Goal: Navigation & Orientation: Understand site structure

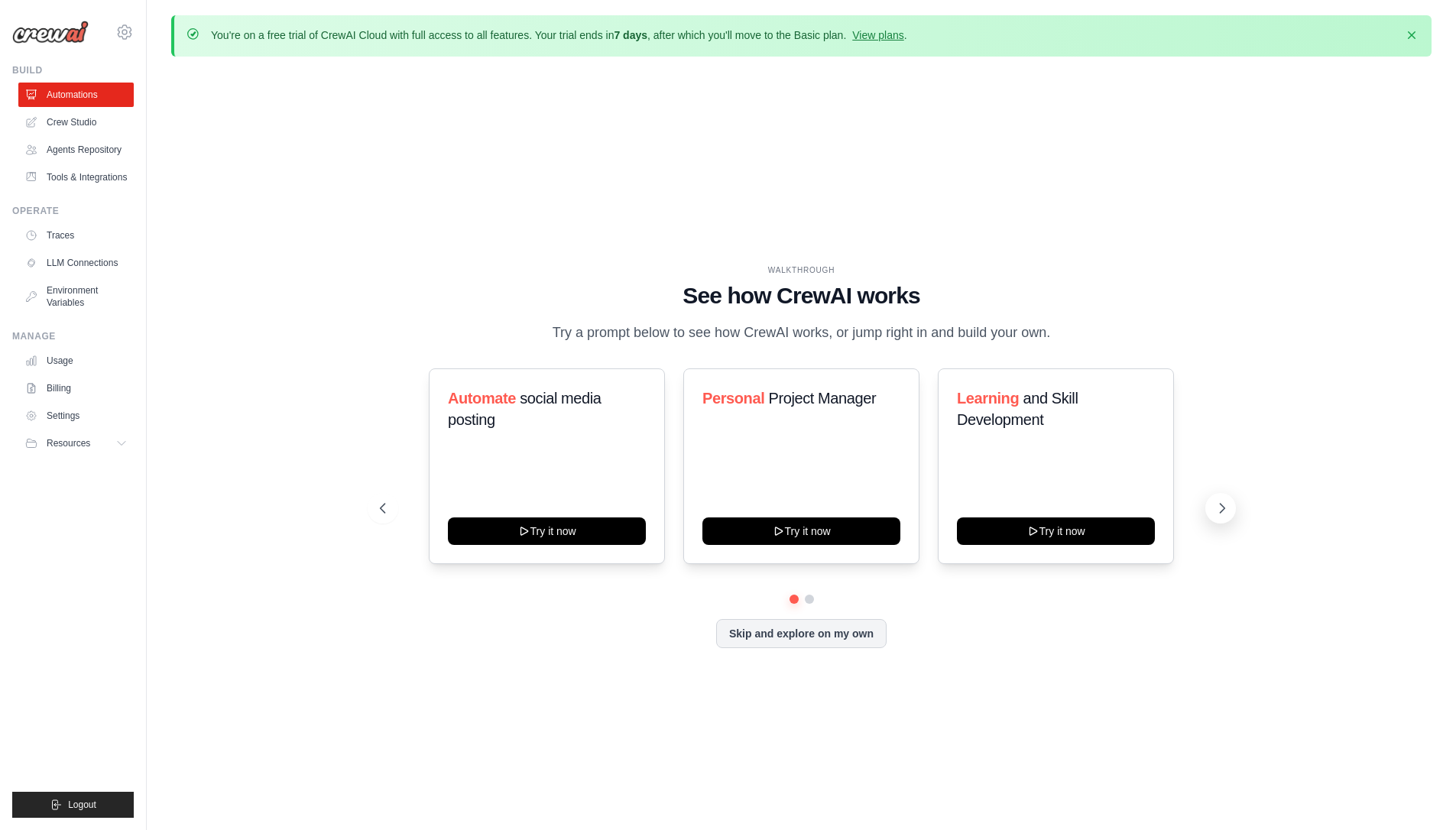
click at [1228, 513] on icon at bounding box center [1222, 508] width 15 height 15
click at [794, 633] on button "Skip and explore on my own" at bounding box center [801, 632] width 171 height 29
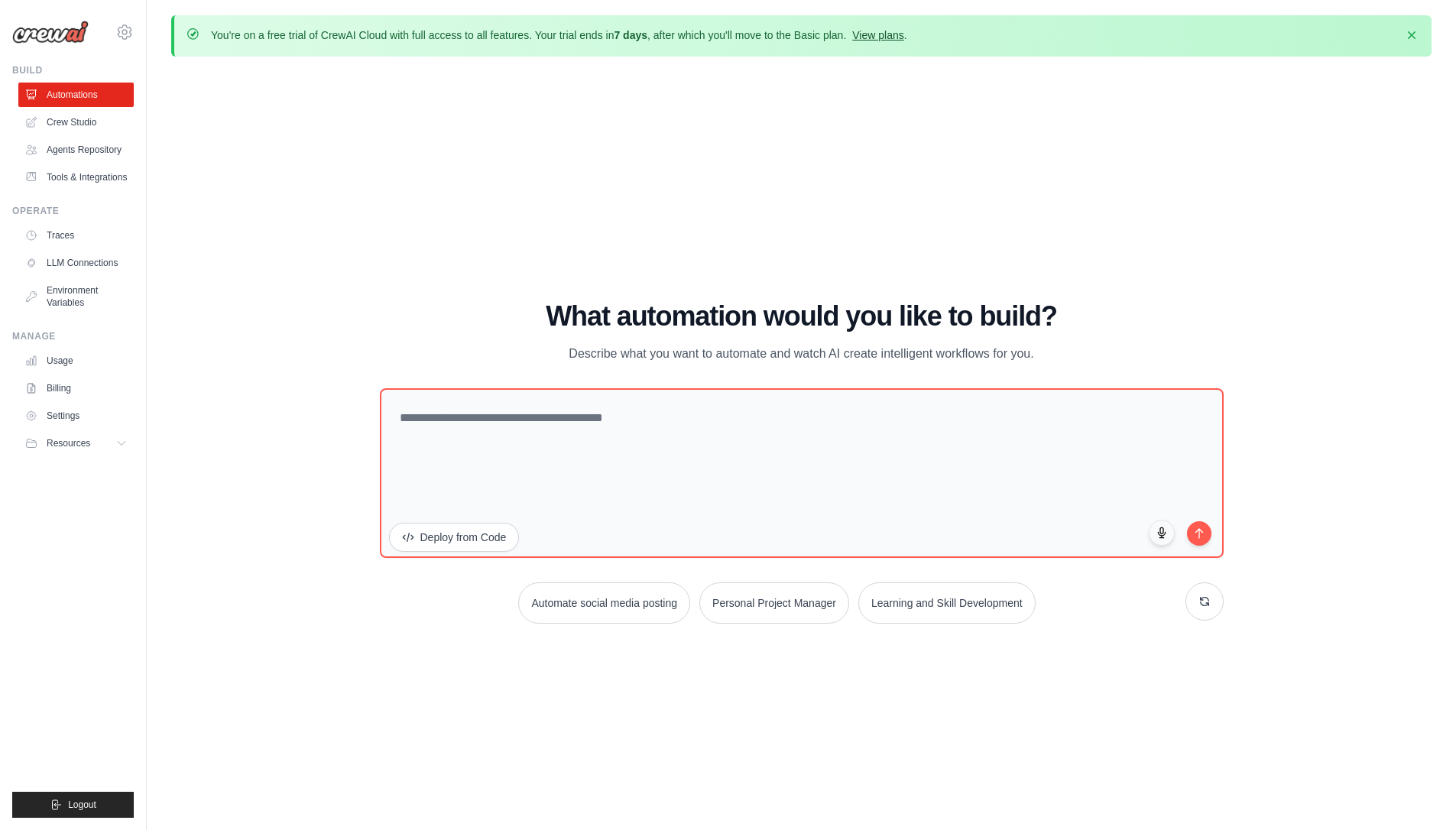
click at [874, 36] on link "View plans" at bounding box center [878, 35] width 51 height 12
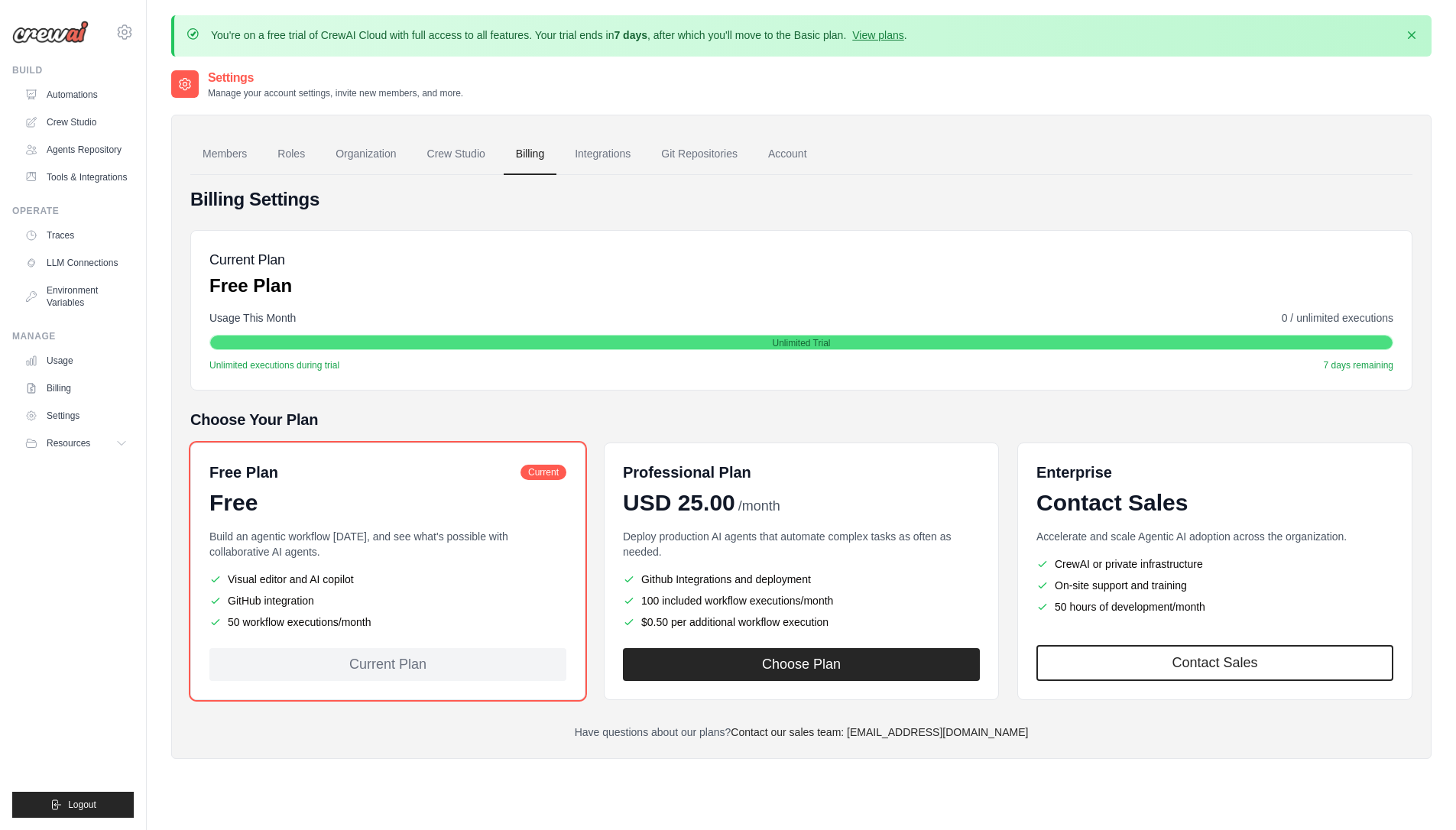
click at [891, 36] on link "View plans" at bounding box center [878, 35] width 51 height 12
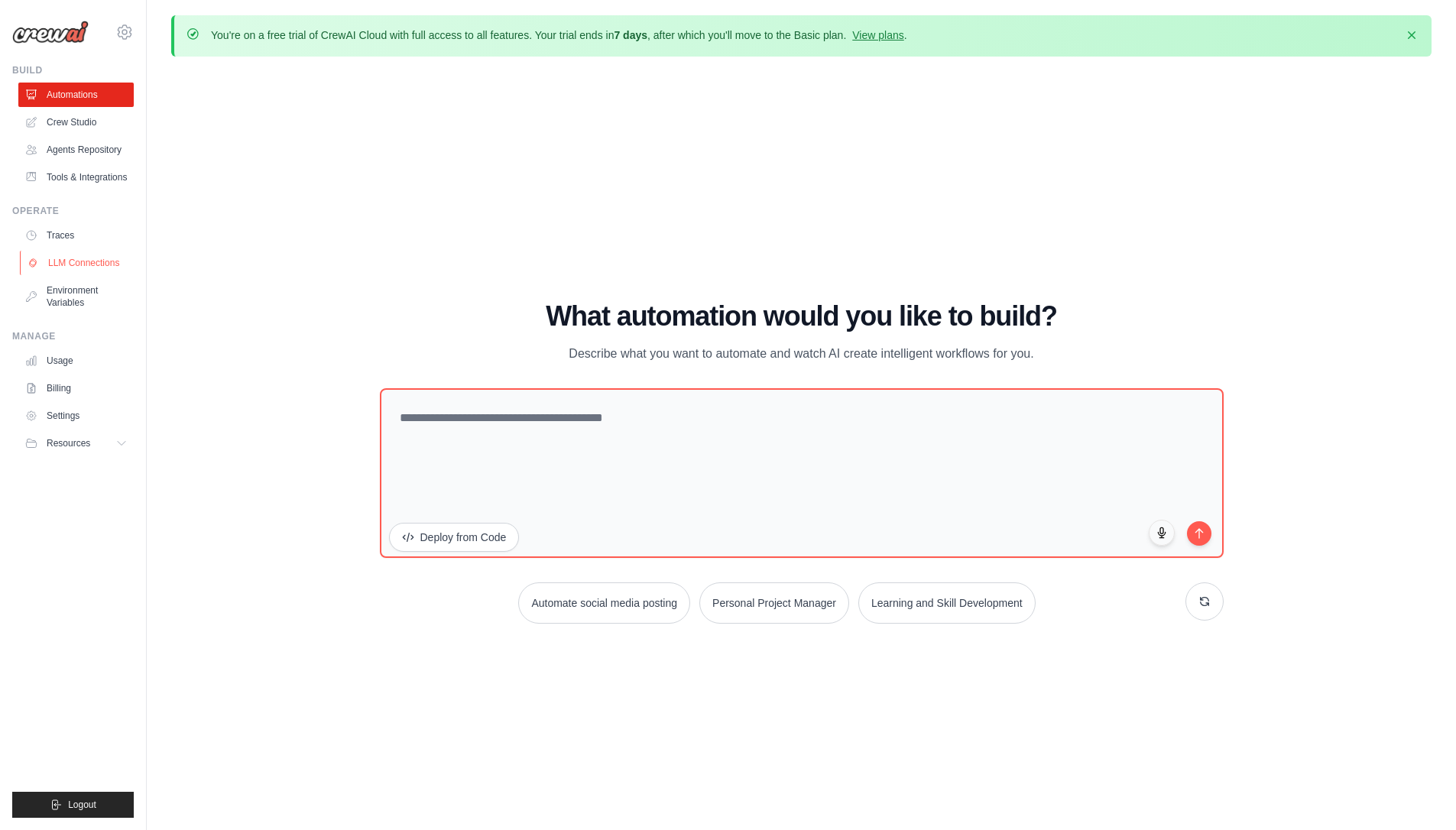
click at [100, 259] on link "LLM Connections" at bounding box center [77, 263] width 116 height 24
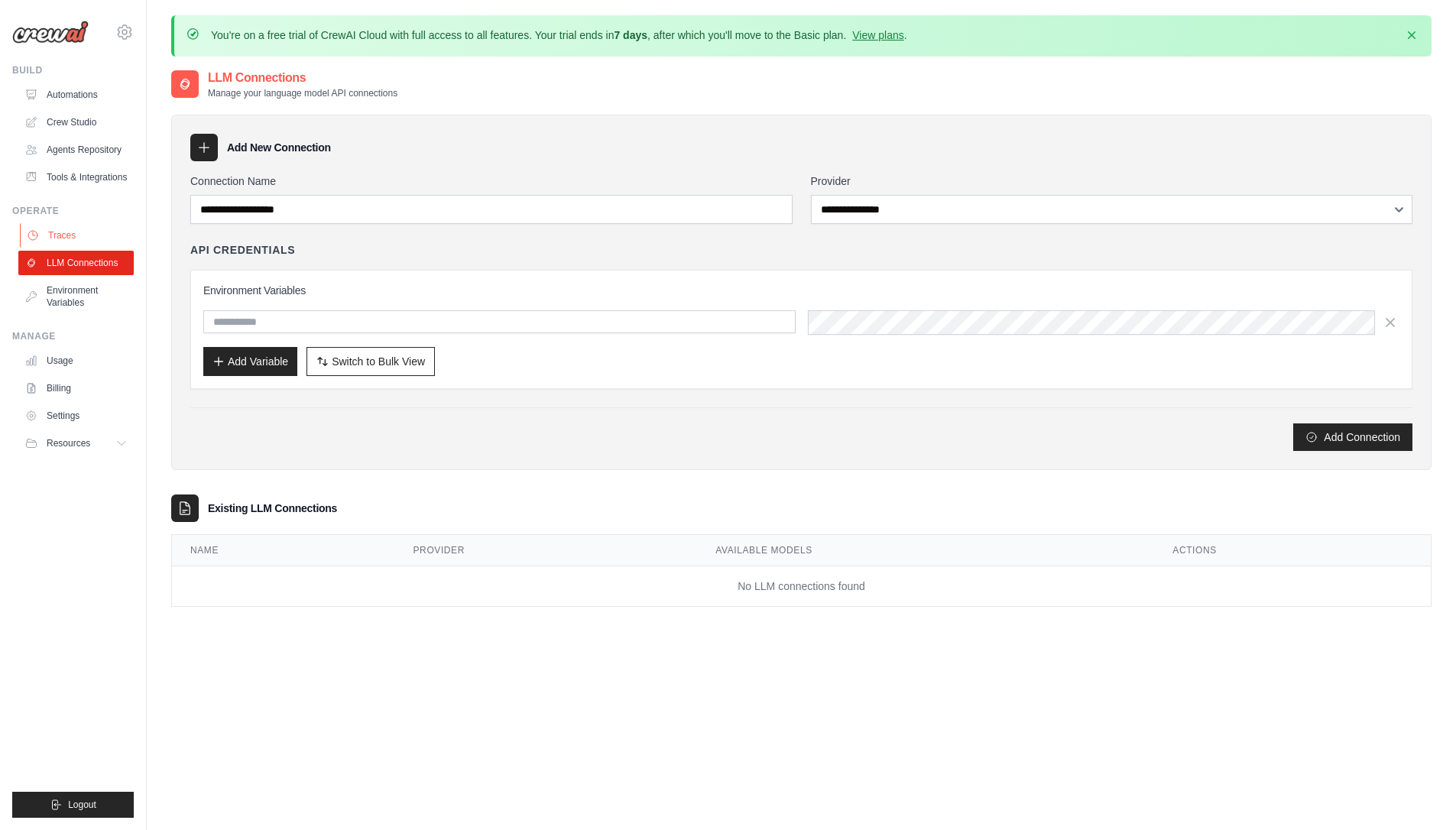
click at [96, 236] on link "Traces" at bounding box center [77, 236] width 116 height 24
